Goal: Information Seeking & Learning: Check status

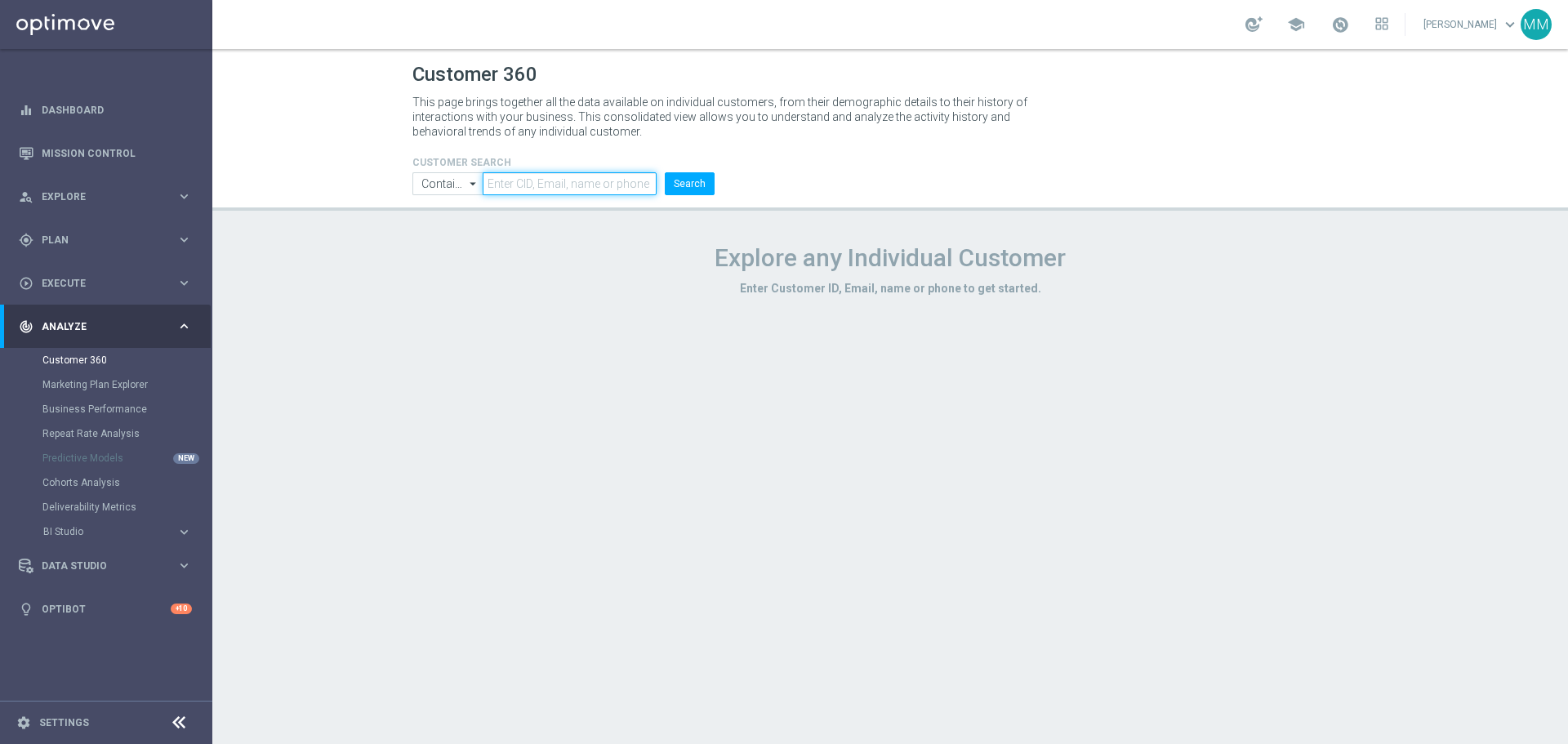
click at [569, 184] on input "text" at bounding box center [569, 183] width 174 height 22
paste input "1648833"
type input "1648833"
click at [706, 187] on button "Search" at bounding box center [690, 183] width 50 height 22
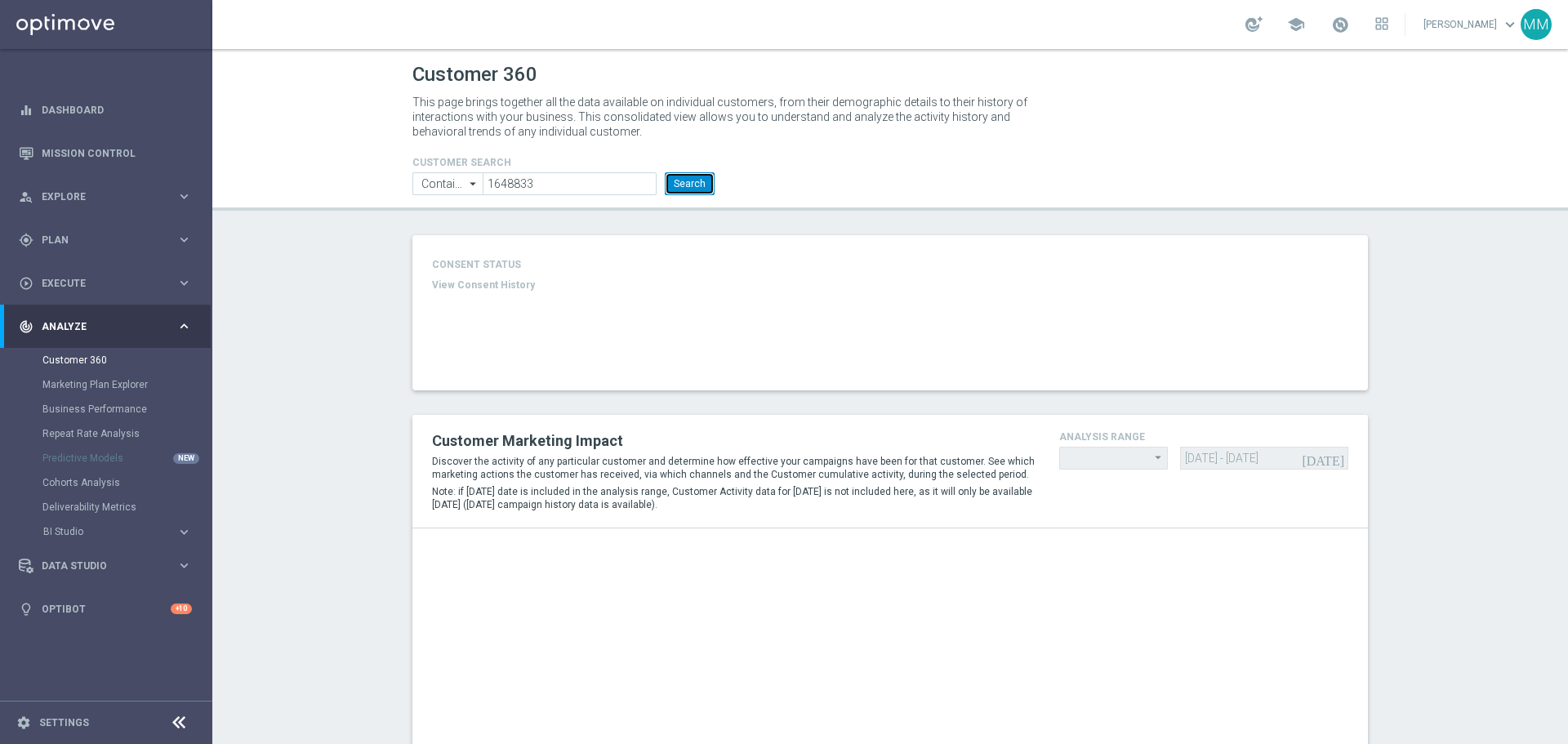
type input "Last 30 days"
type input "Deposit Amount"
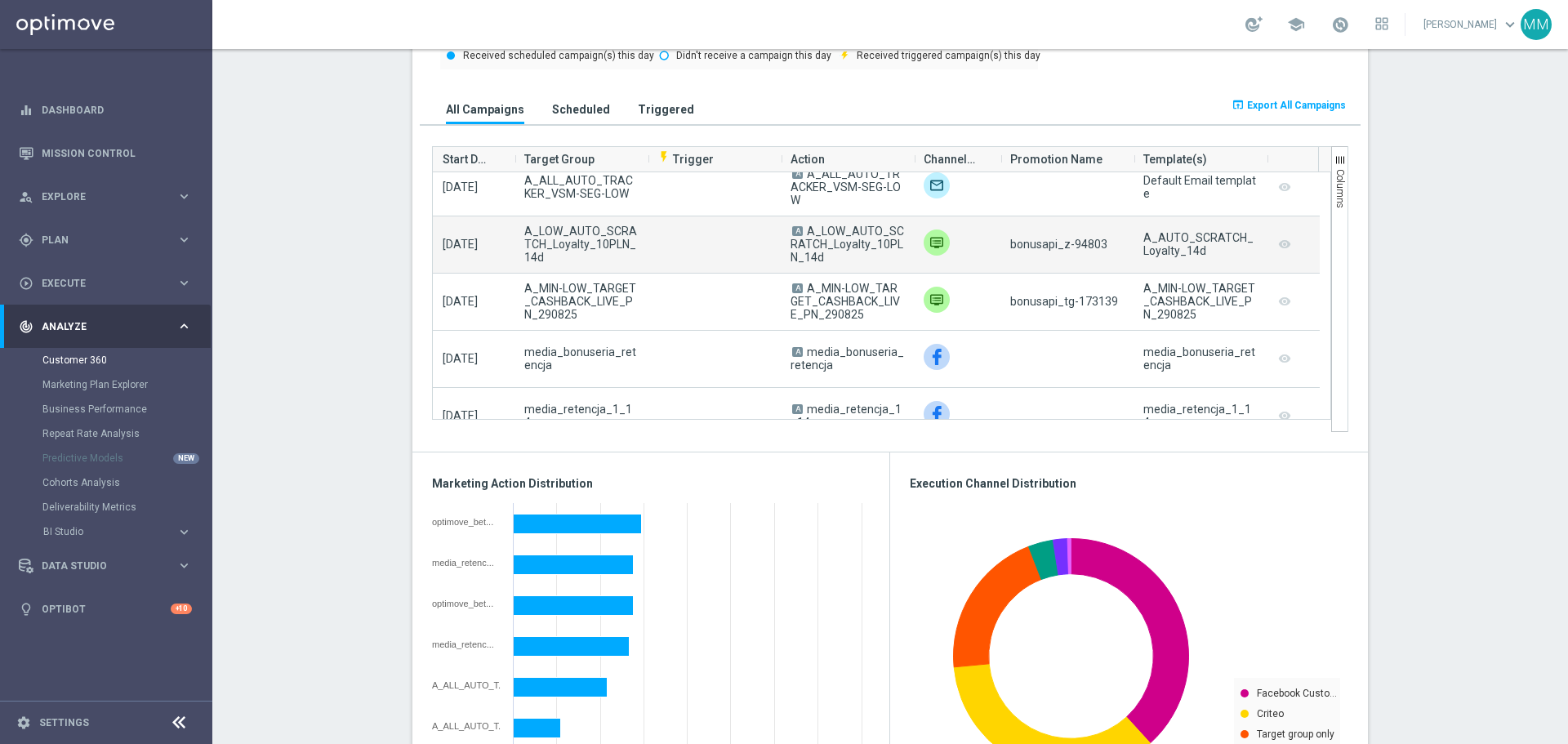
scroll to position [1633, 0]
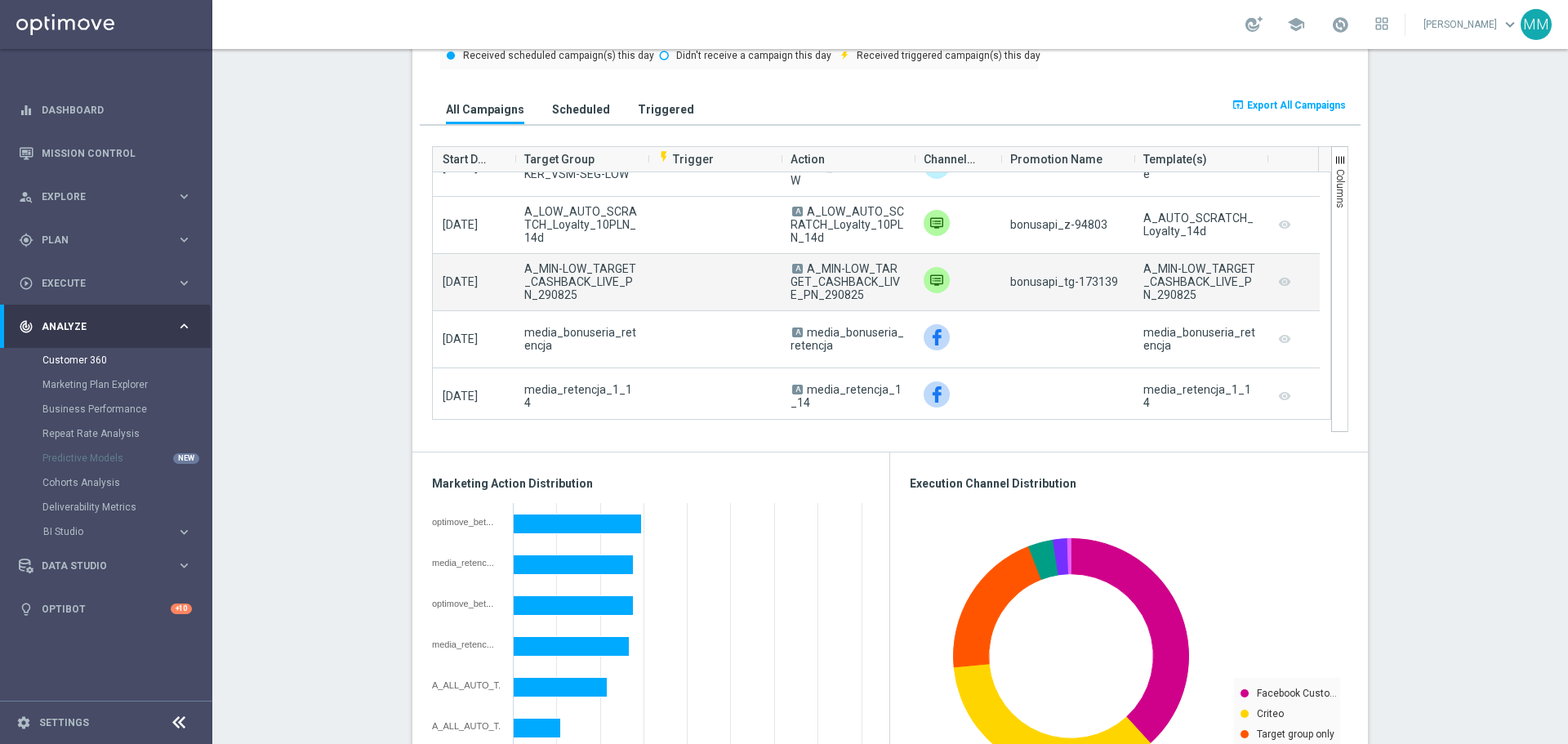
click at [1086, 278] on span "bonusapi_tg-173139" at bounding box center [1065, 282] width 108 height 13
copy span "173139"
click at [1094, 278] on span "bonusapi_tg-173139" at bounding box center [1065, 282] width 108 height 13
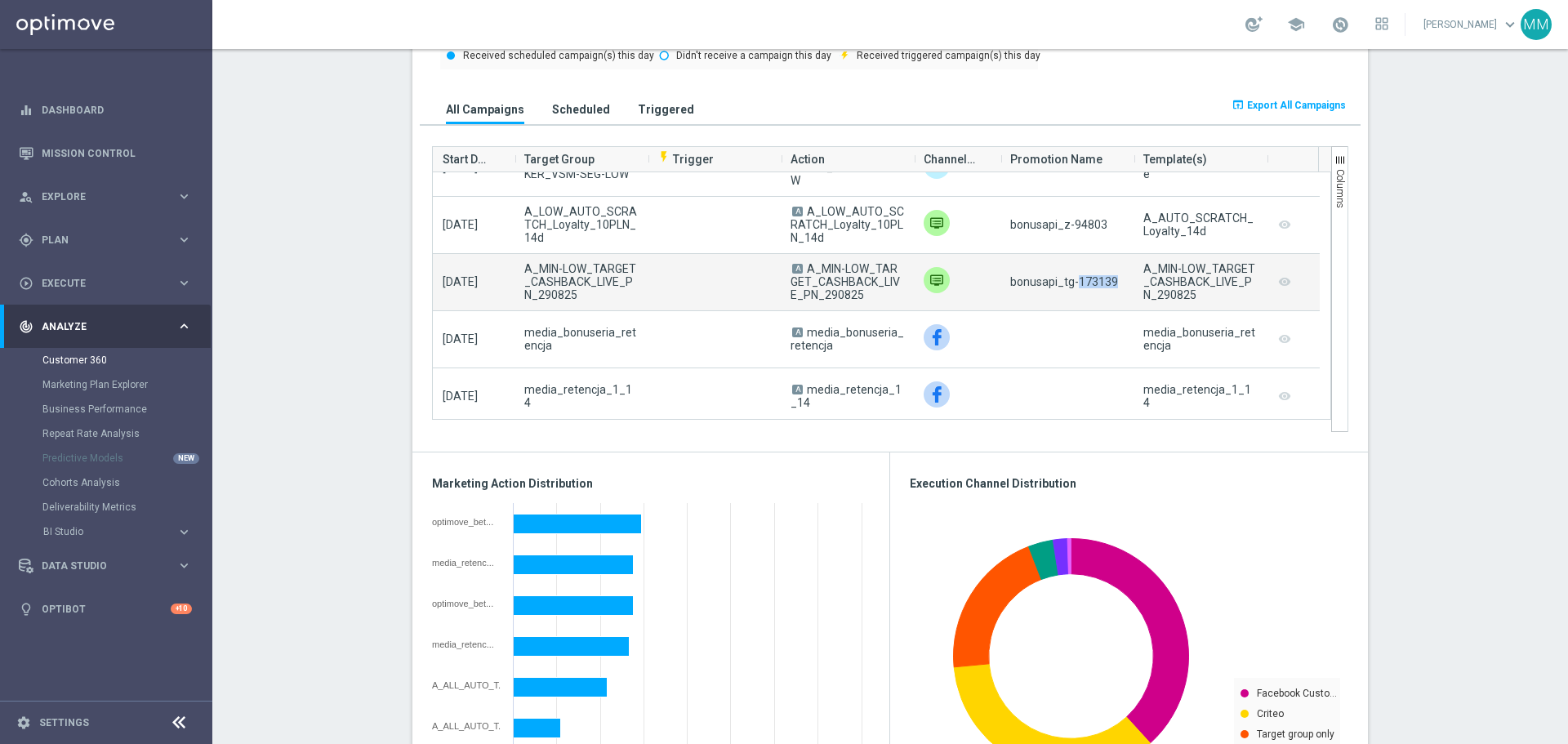
copy span "173139"
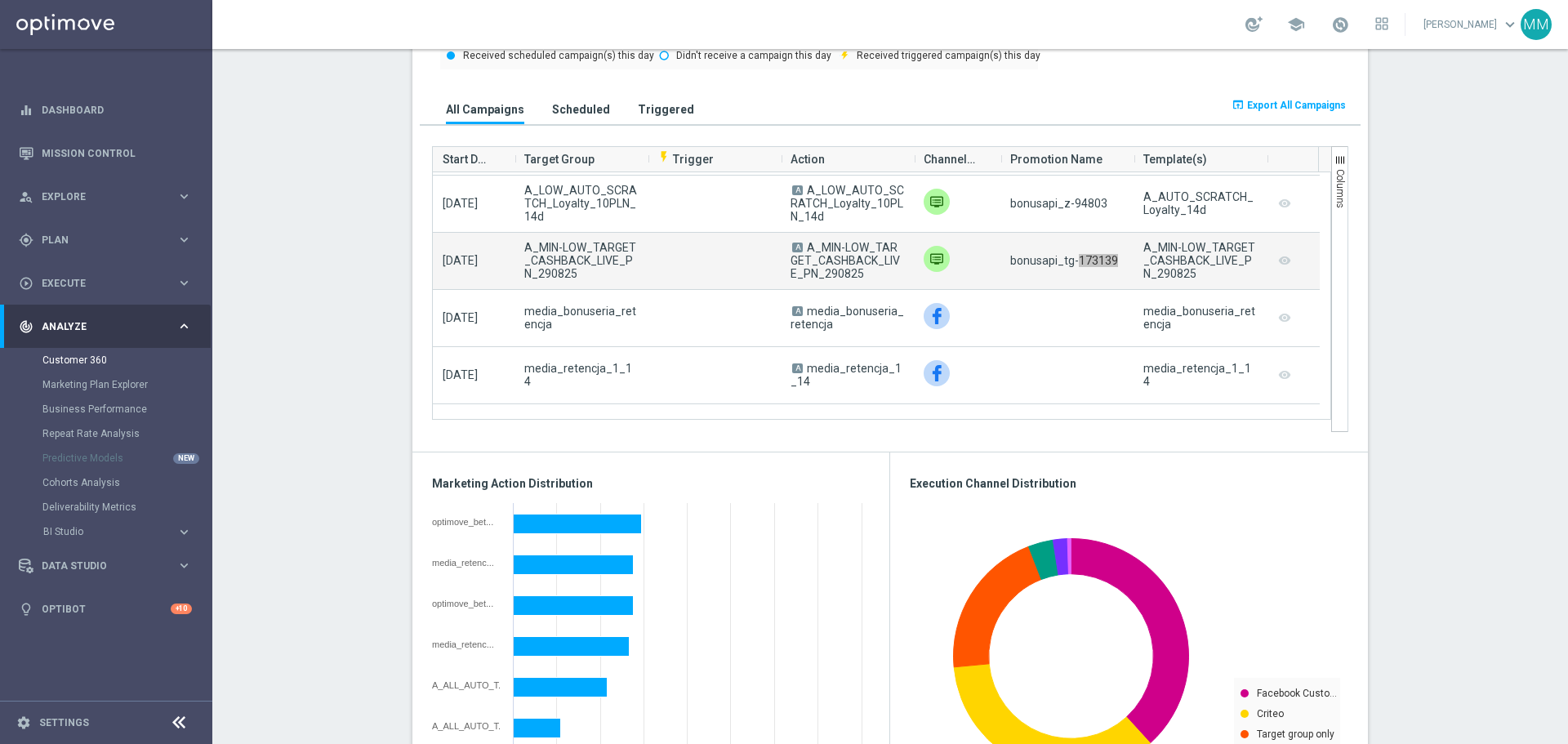
scroll to position [1551, 0]
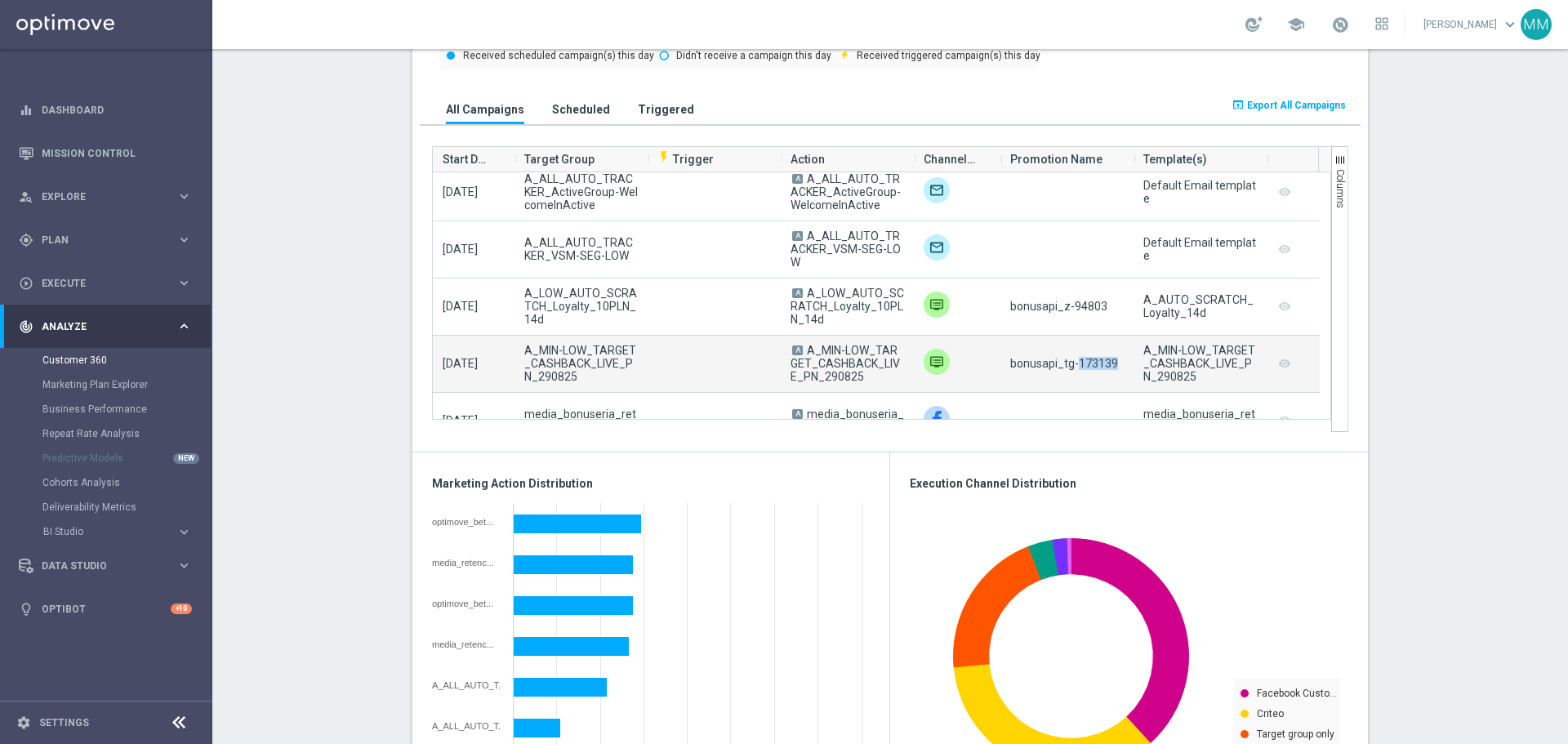
click at [1096, 367] on span "bonusapi_tg-173139" at bounding box center [1065, 363] width 108 height 13
copy span "173139"
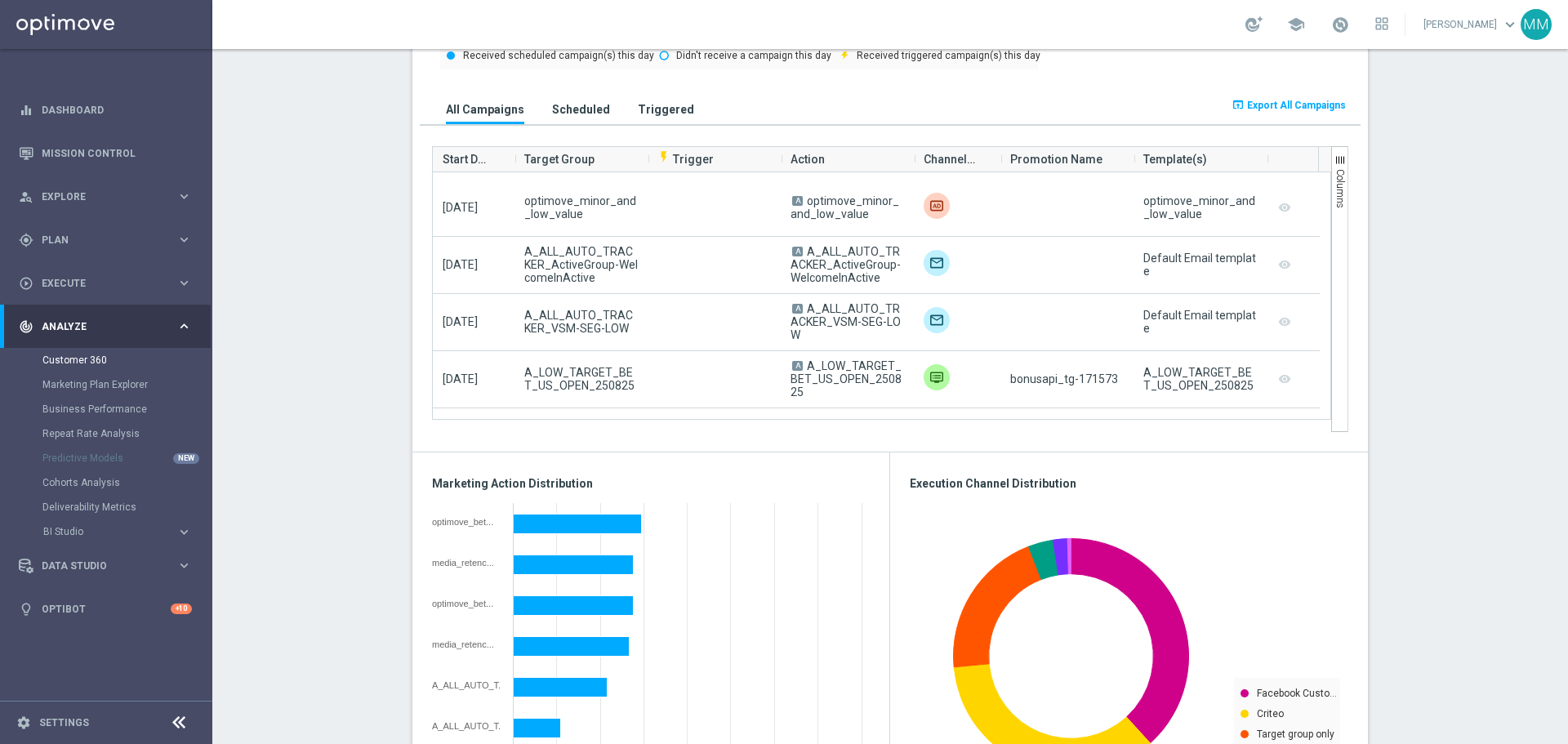
scroll to position [3836, 0]
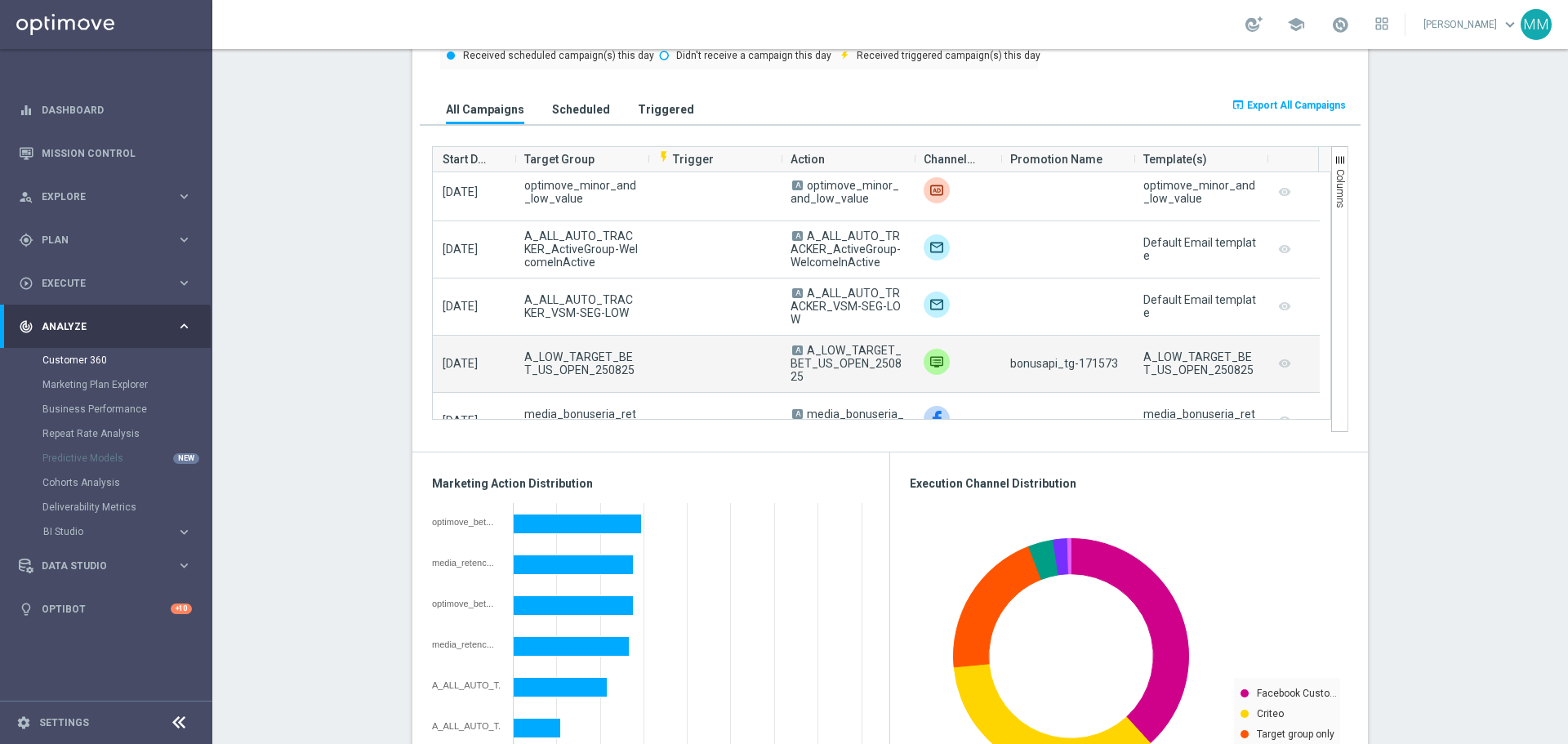
click at [1106, 366] on span "bonusapi_tg-171573" at bounding box center [1065, 363] width 108 height 13
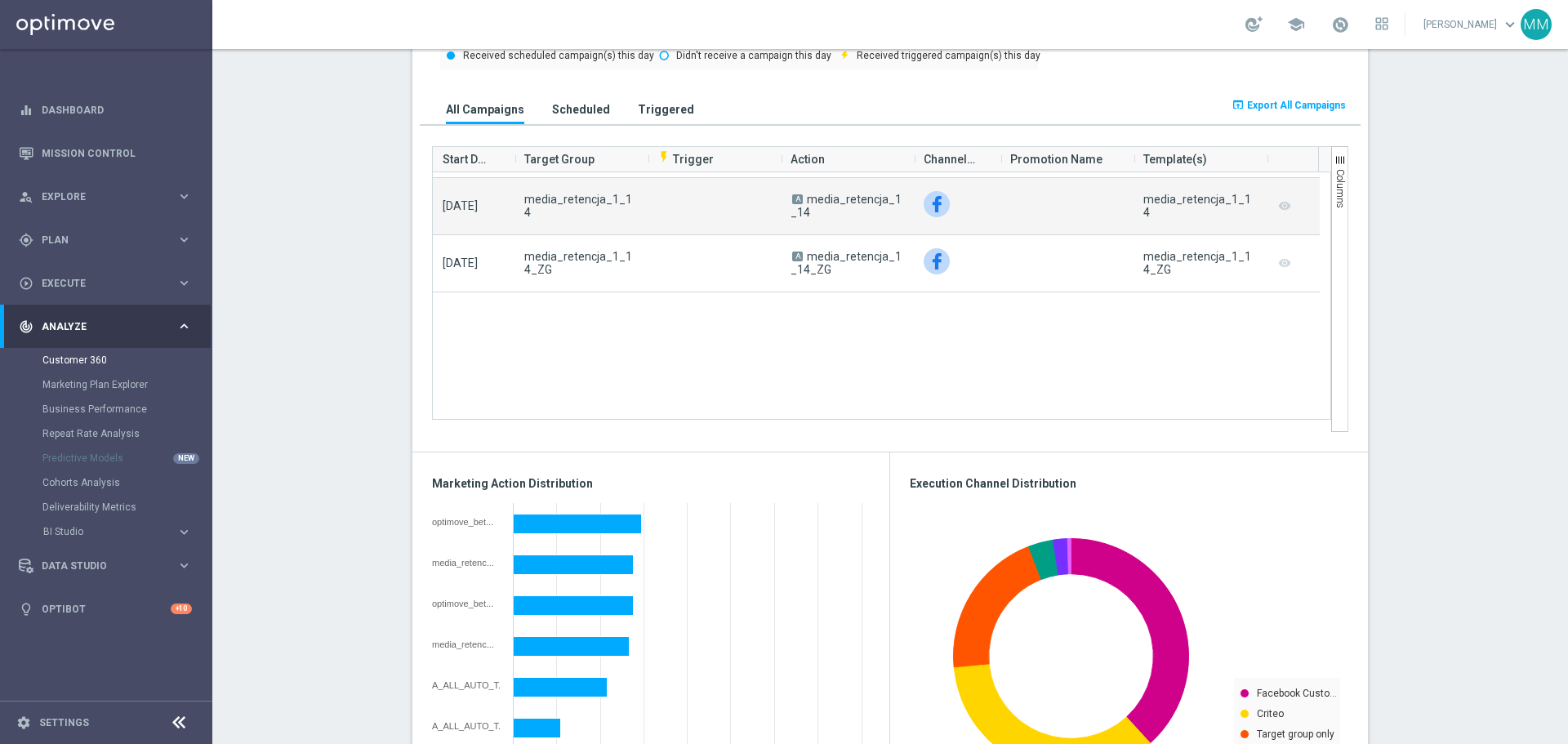
scroll to position [0, 0]
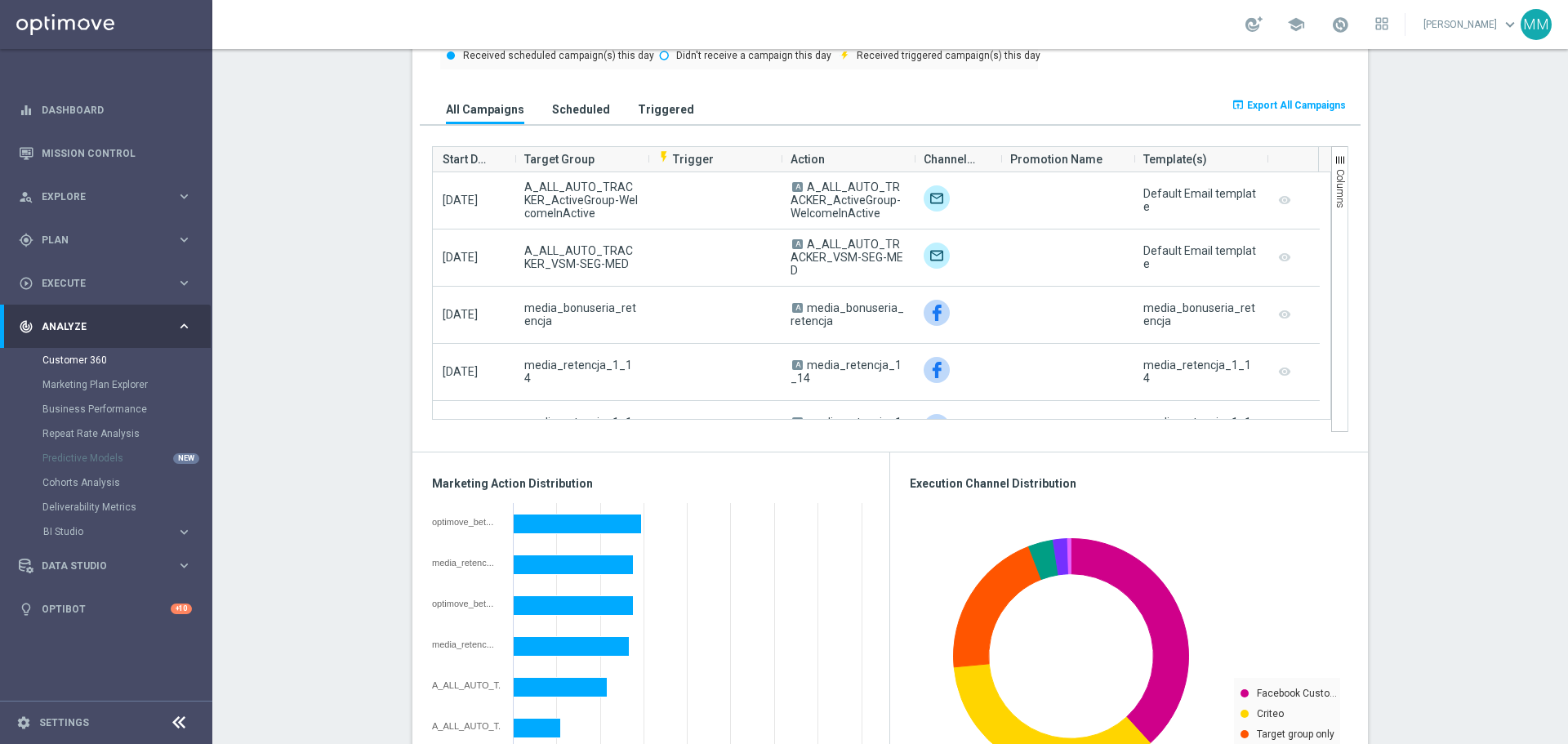
click at [657, 113] on h3 "Triggered" at bounding box center [666, 110] width 57 height 15
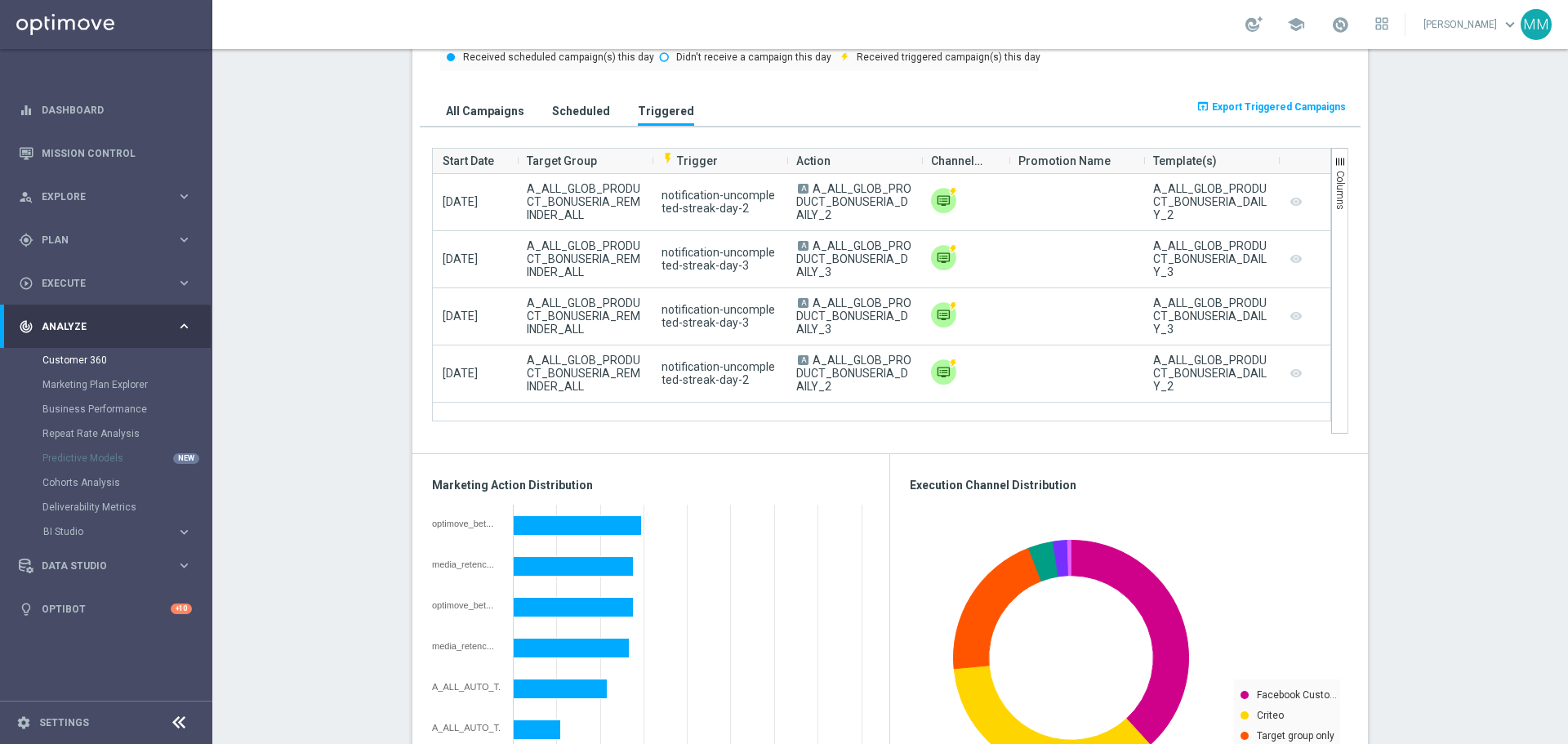
scroll to position [816, 0]
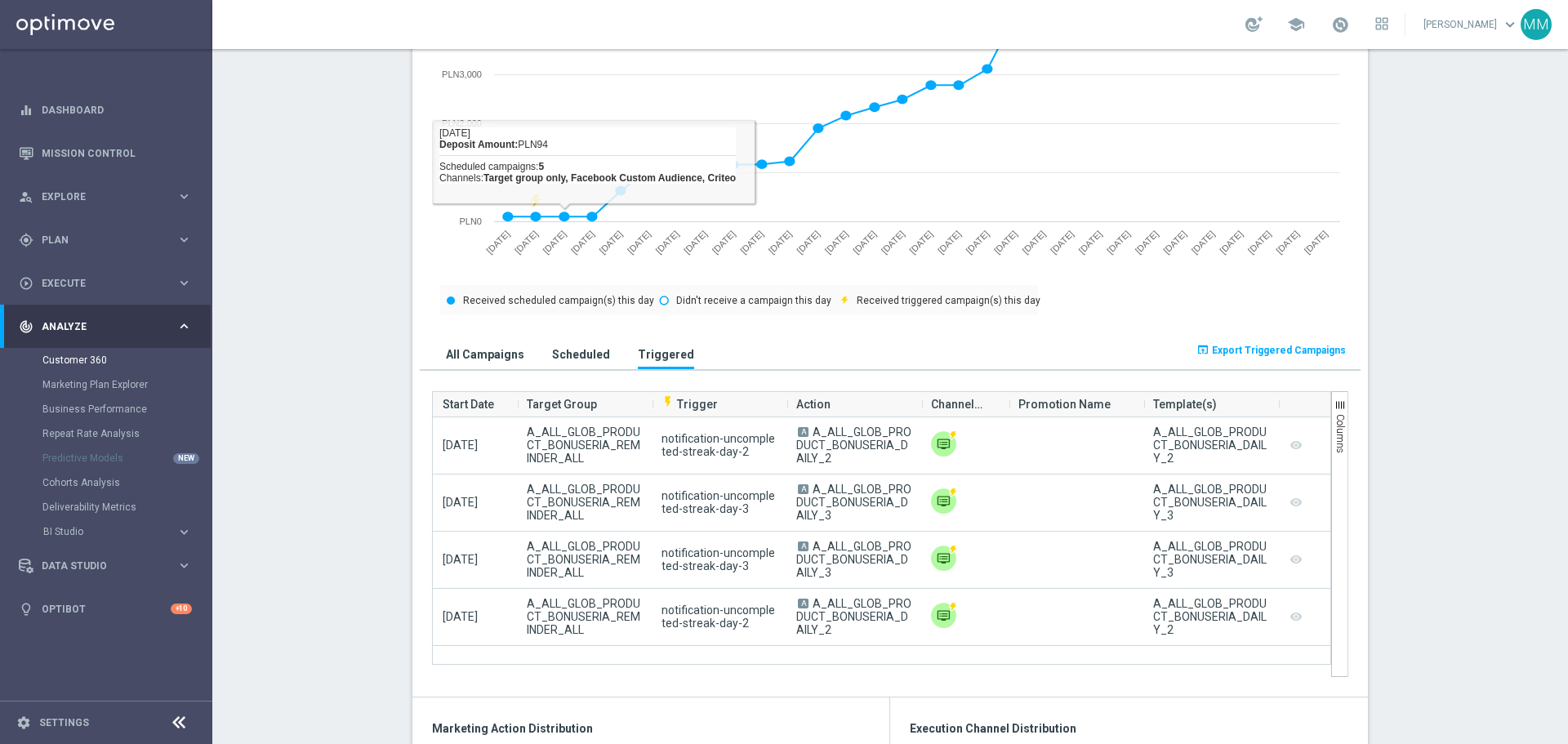
click at [582, 343] on button "Scheduled" at bounding box center [581, 354] width 67 height 30
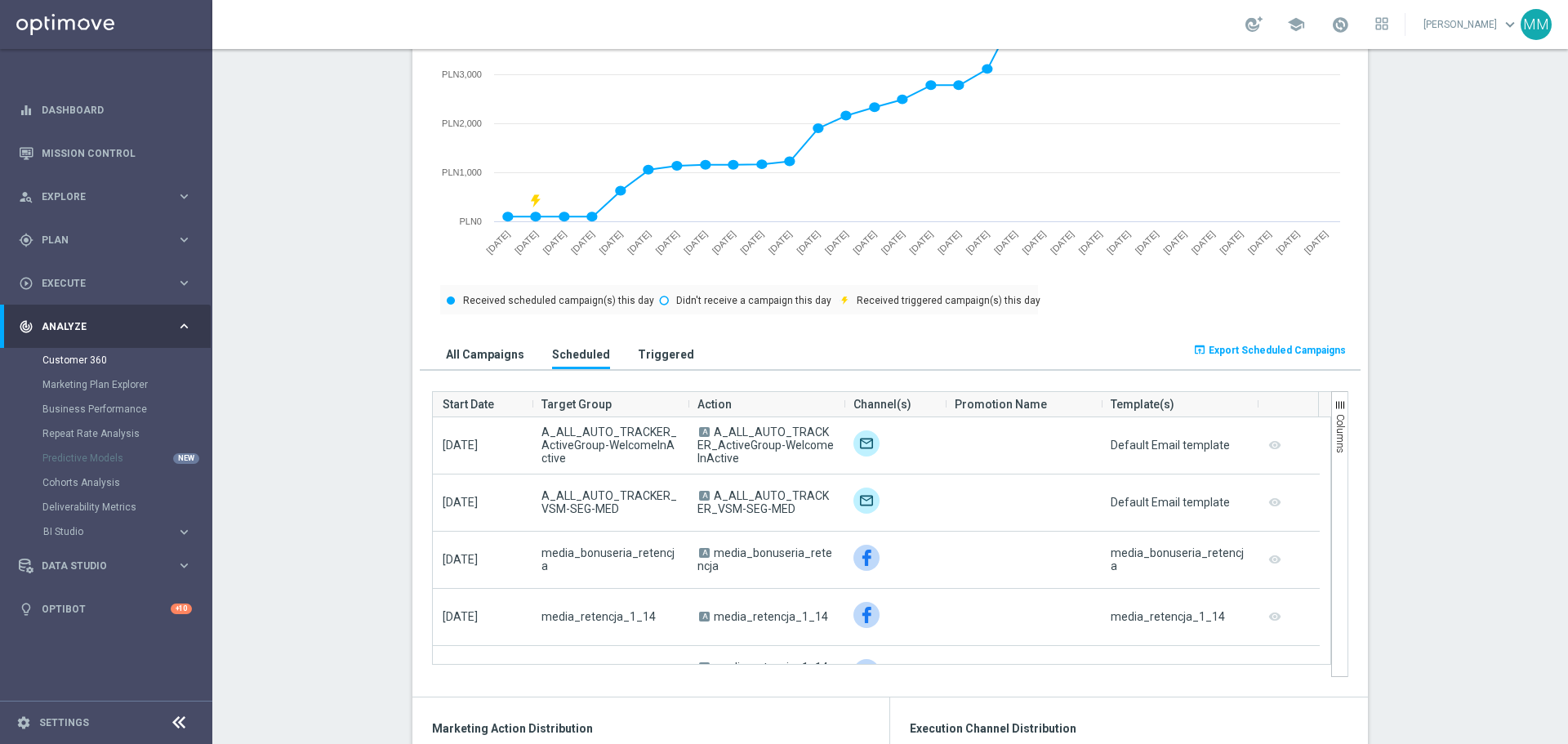
click at [474, 347] on button "All Campaigns" at bounding box center [485, 354] width 87 height 30
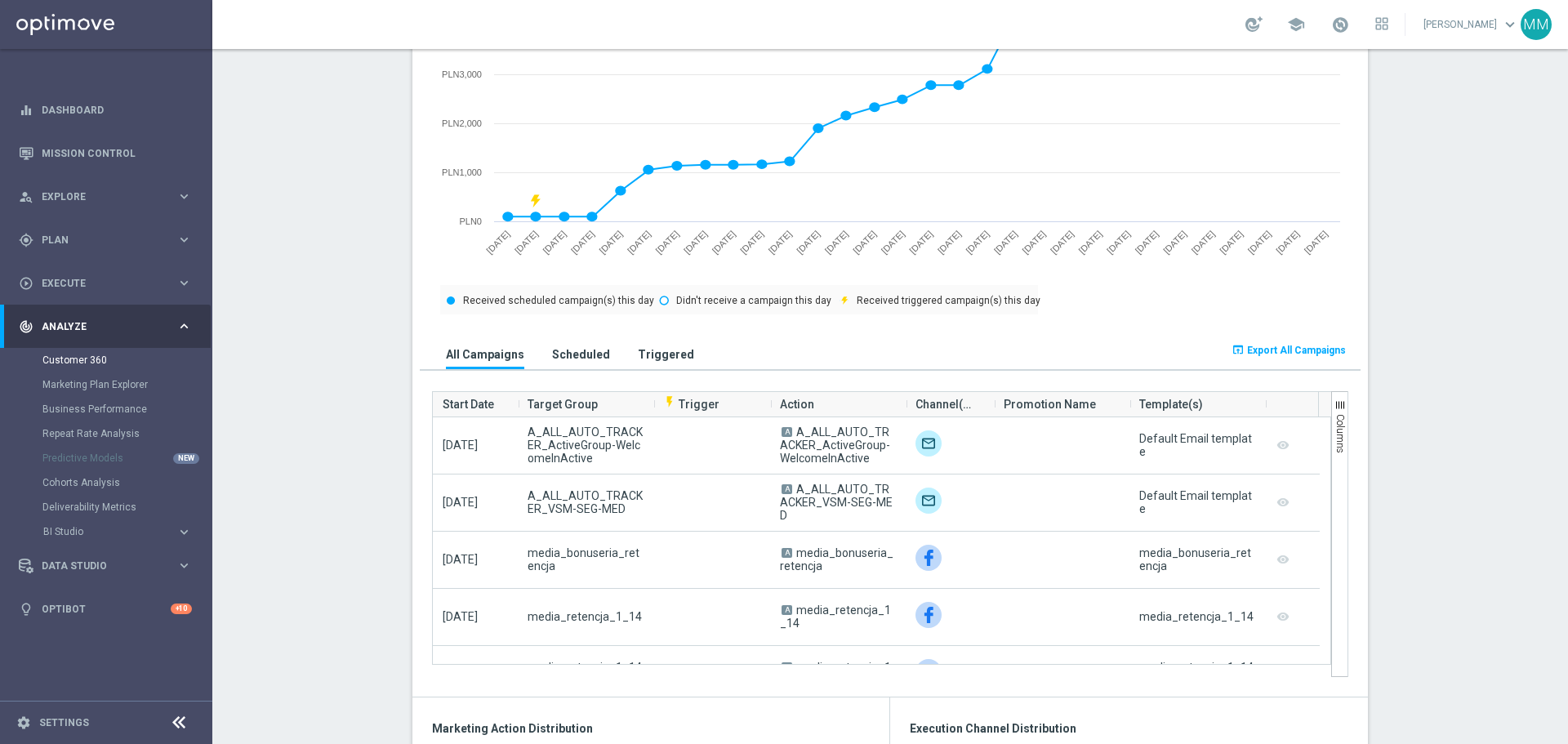
click at [557, 357] on h3 "Scheduled" at bounding box center [581, 354] width 58 height 15
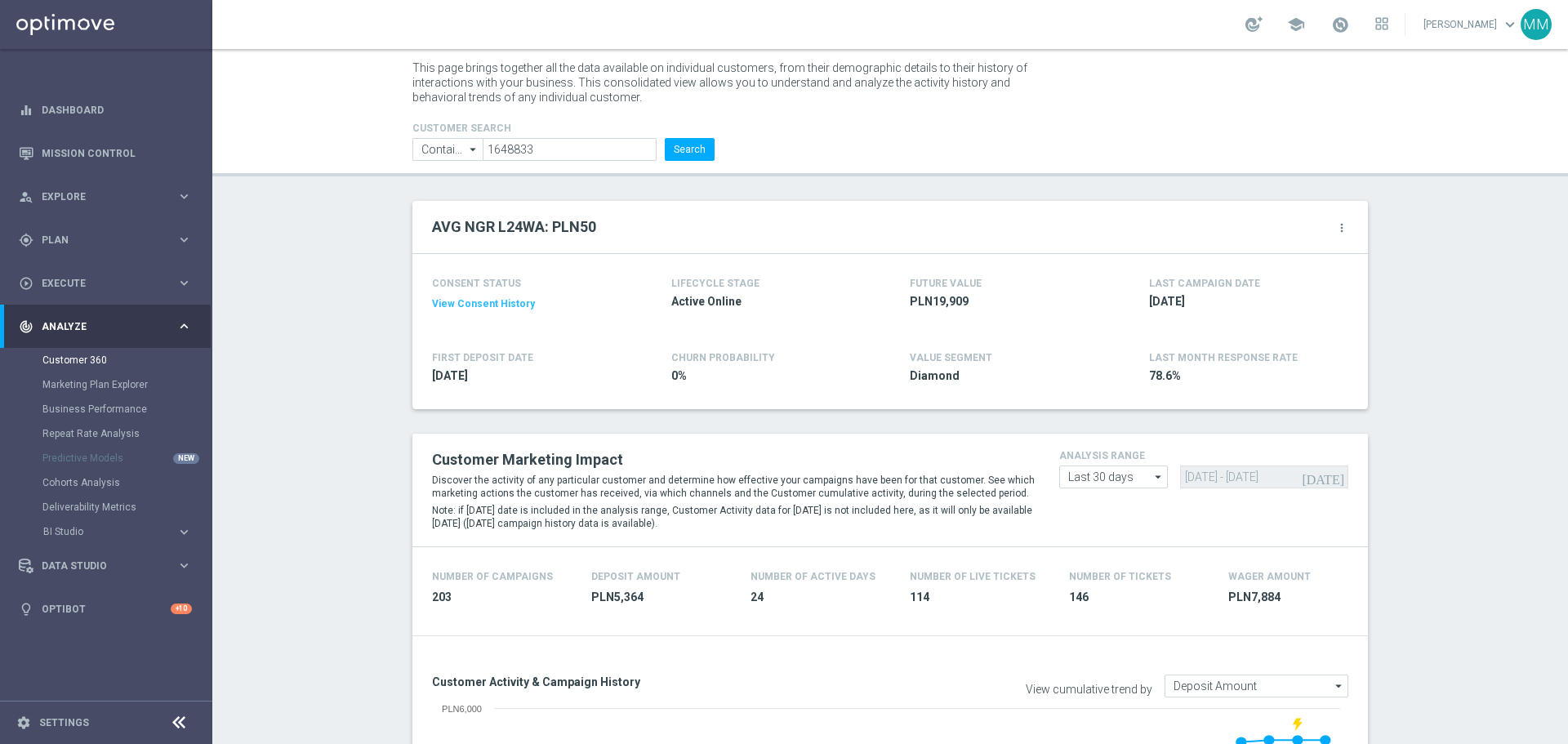
scroll to position [0, 0]
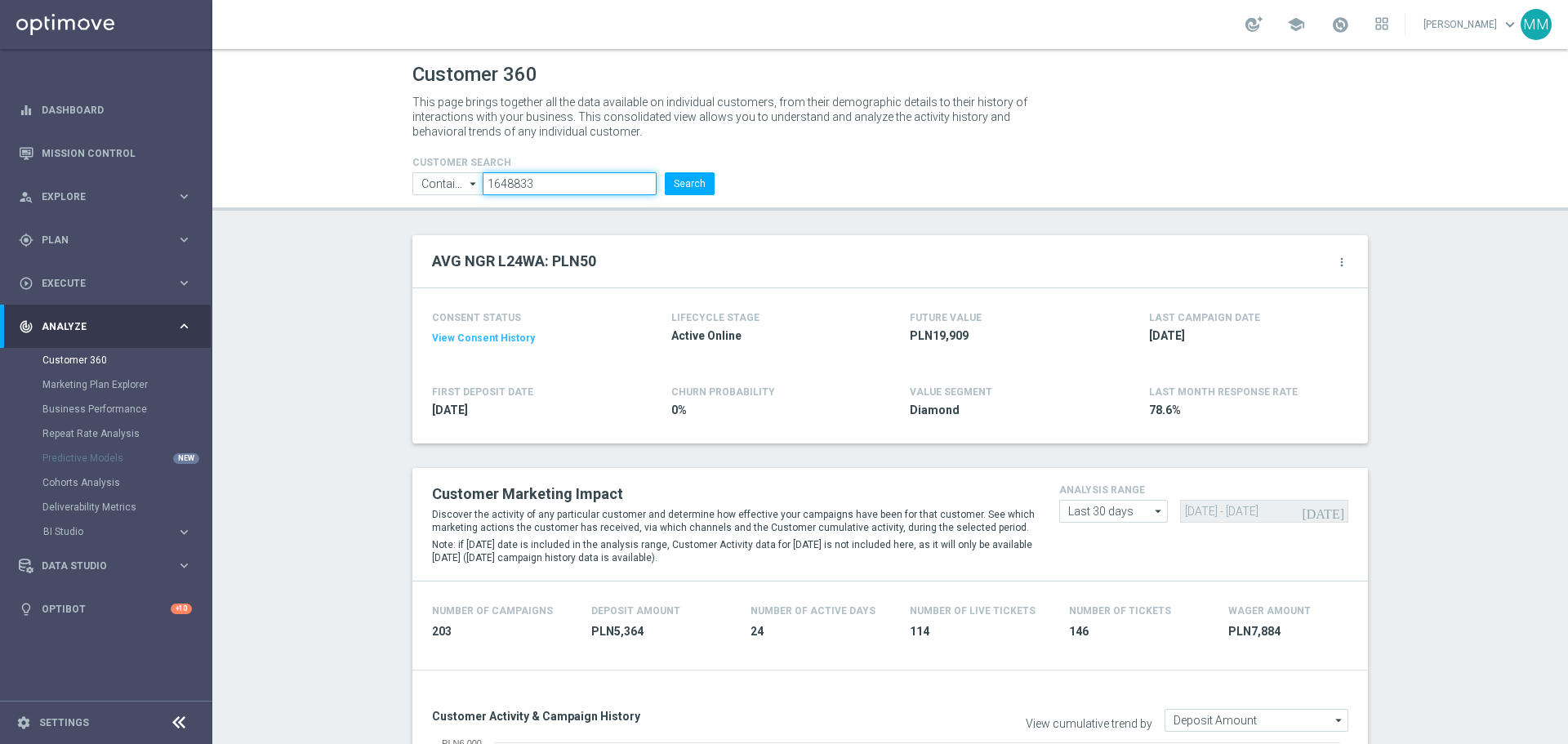
click at [539, 192] on input "1648833" at bounding box center [569, 183] width 174 height 22
paste input "852847"
type input "852847"
click at [670, 190] on button "Search" at bounding box center [690, 183] width 50 height 22
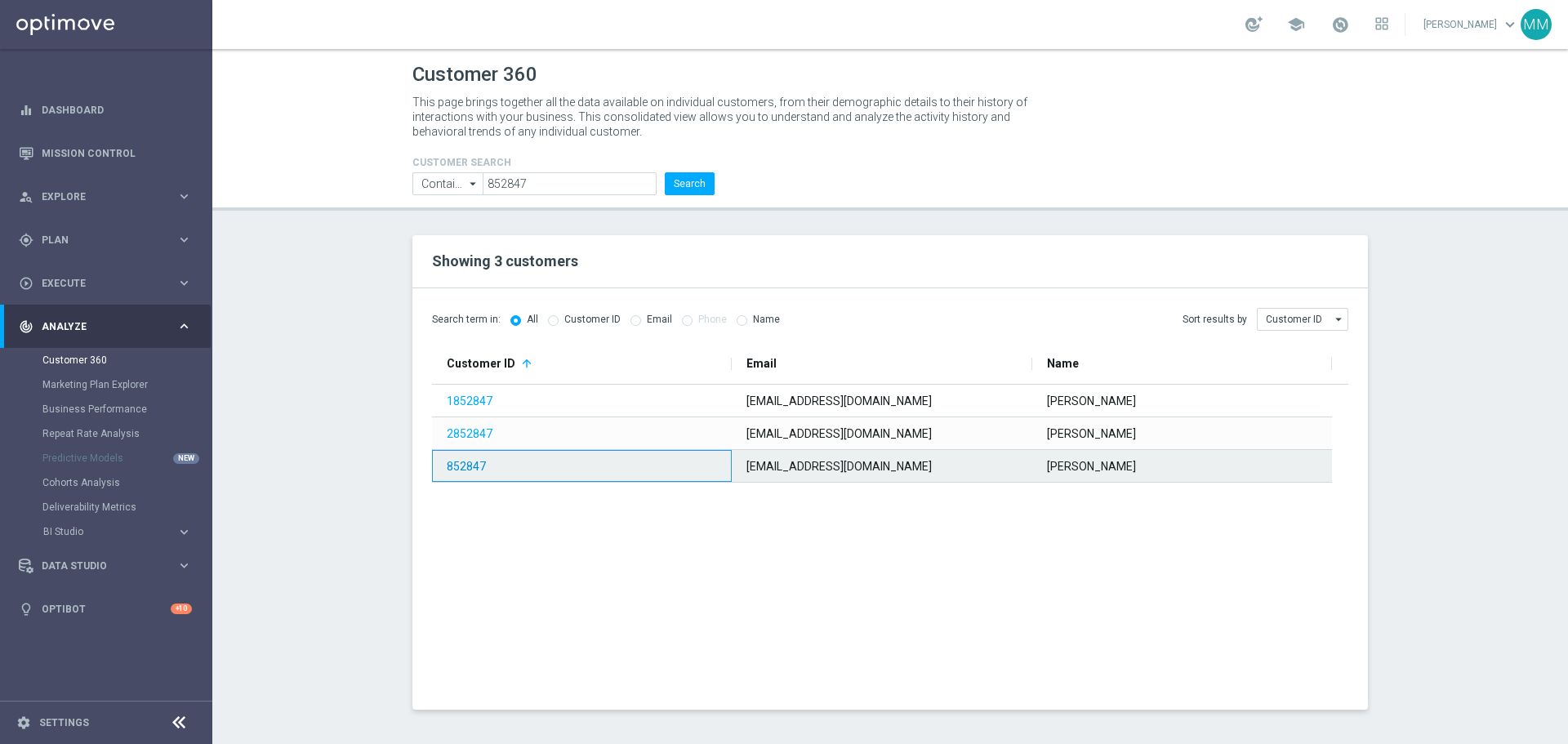
click at [461, 463] on link "852847" at bounding box center [466, 466] width 39 height 13
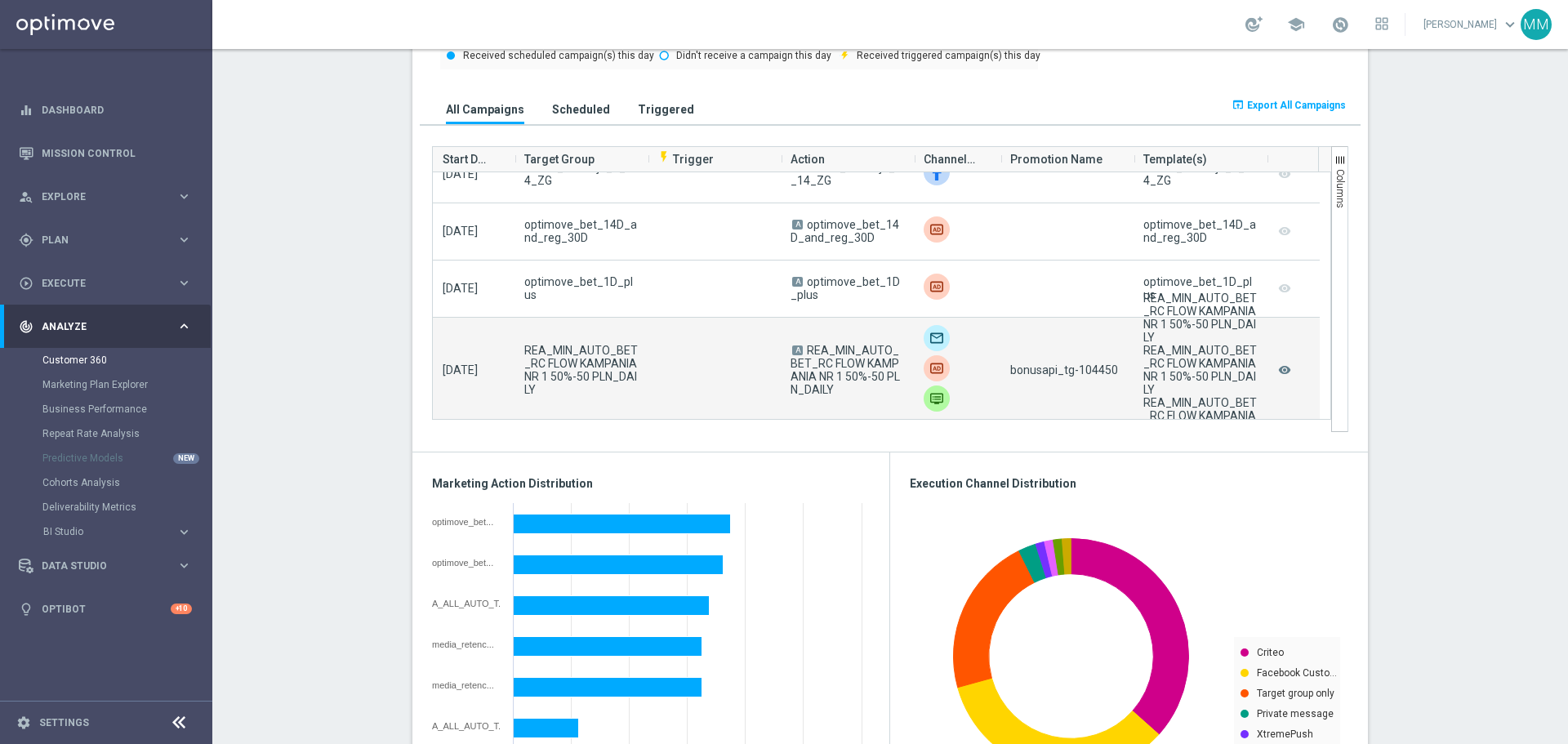
scroll to position [327, 0]
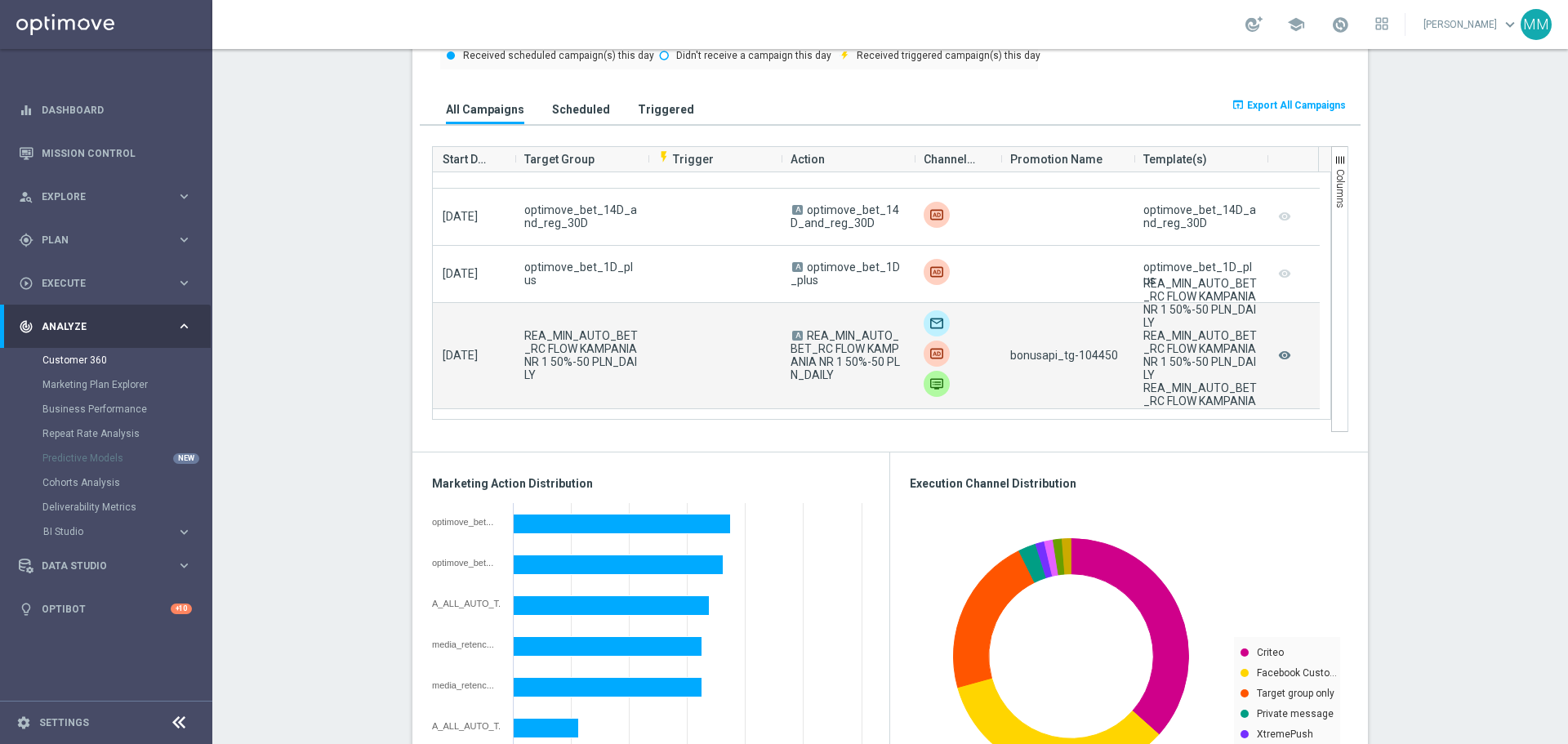
click at [1087, 357] on span "bonusapi_tg-104450" at bounding box center [1065, 355] width 108 height 13
copy span "104450"
